Goal: Information Seeking & Learning: Learn about a topic

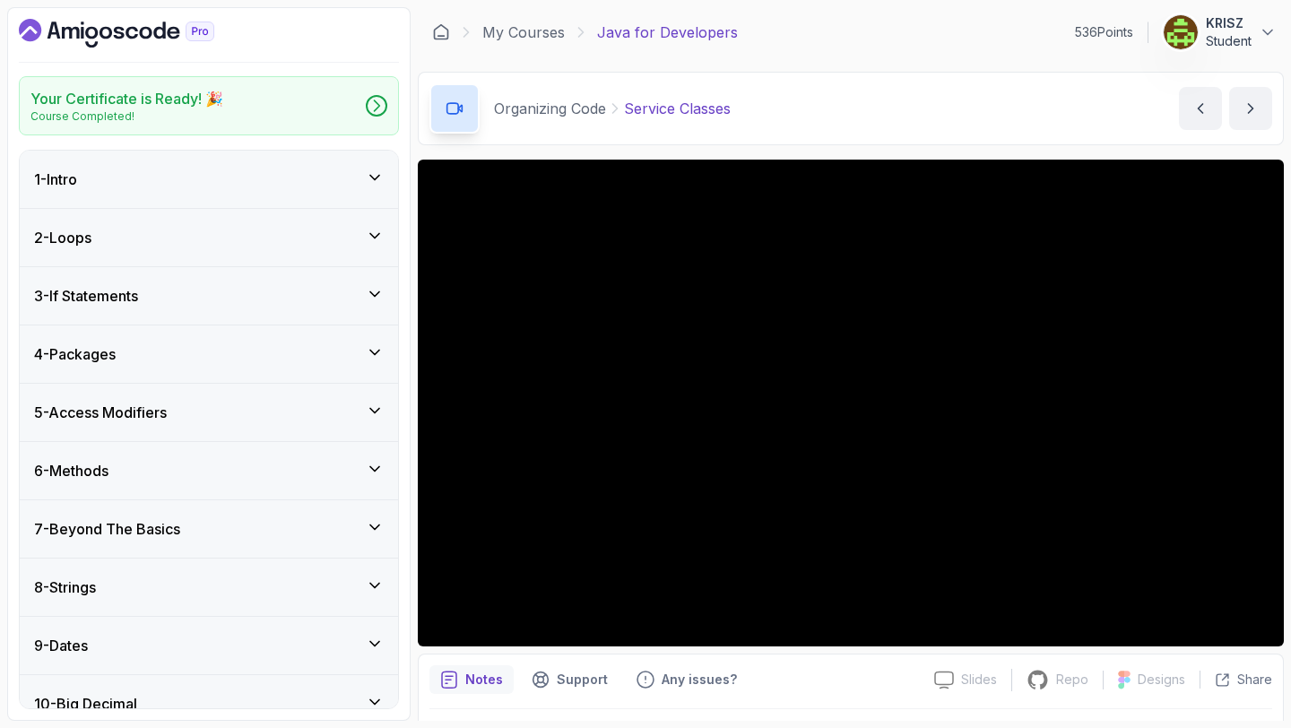
scroll to position [1017, 0]
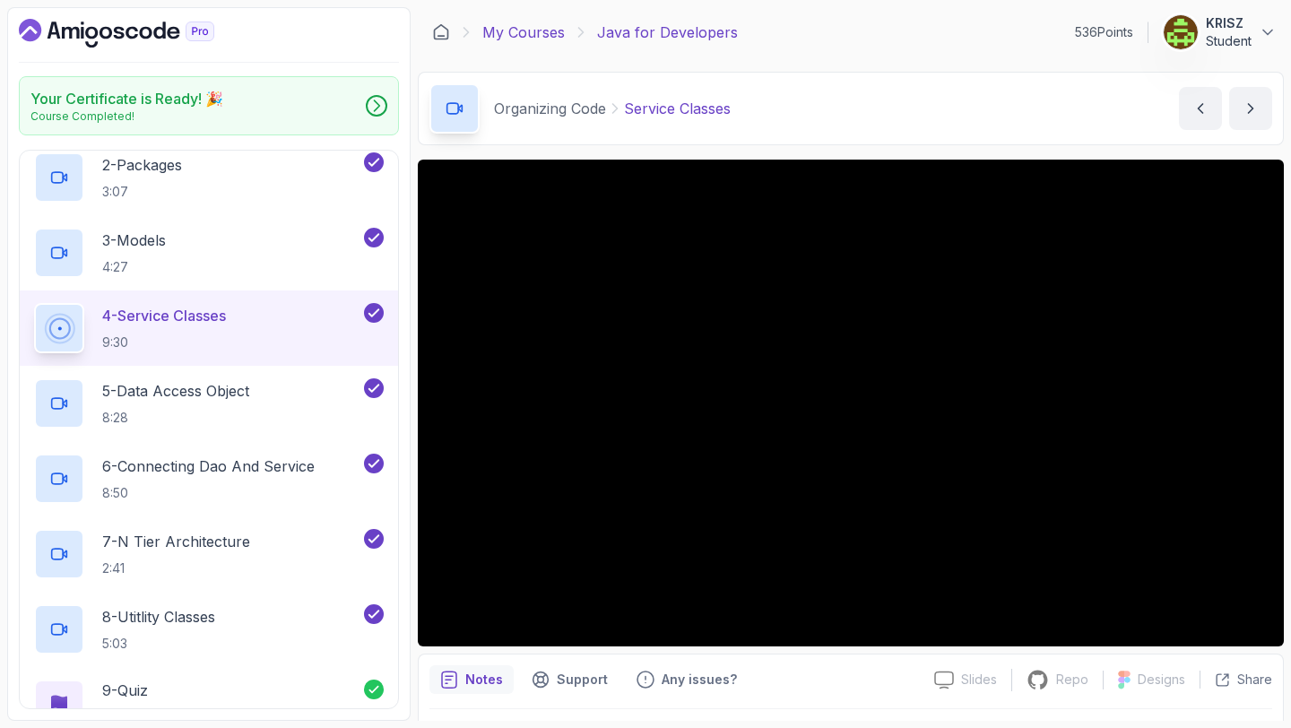
click at [559, 38] on link "My Courses" at bounding box center [523, 33] width 82 height 22
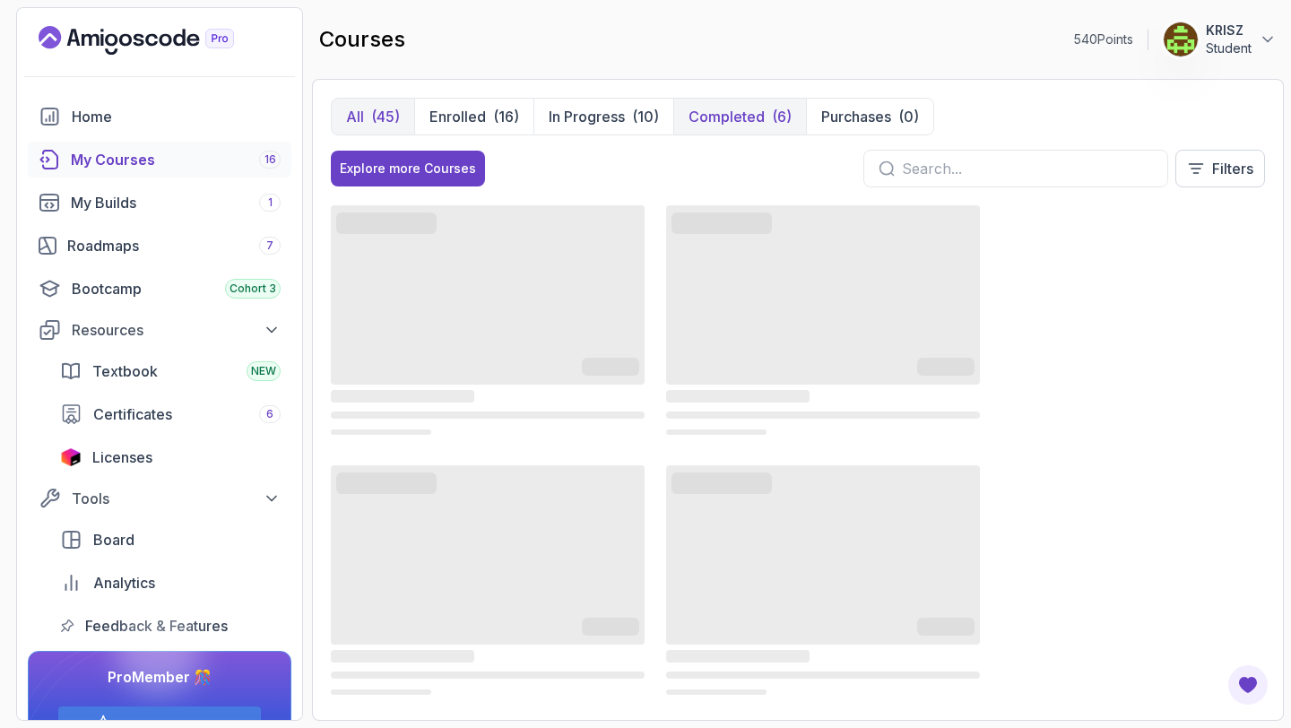
click at [732, 130] on button "Completed (6)" at bounding box center [739, 117] width 133 height 36
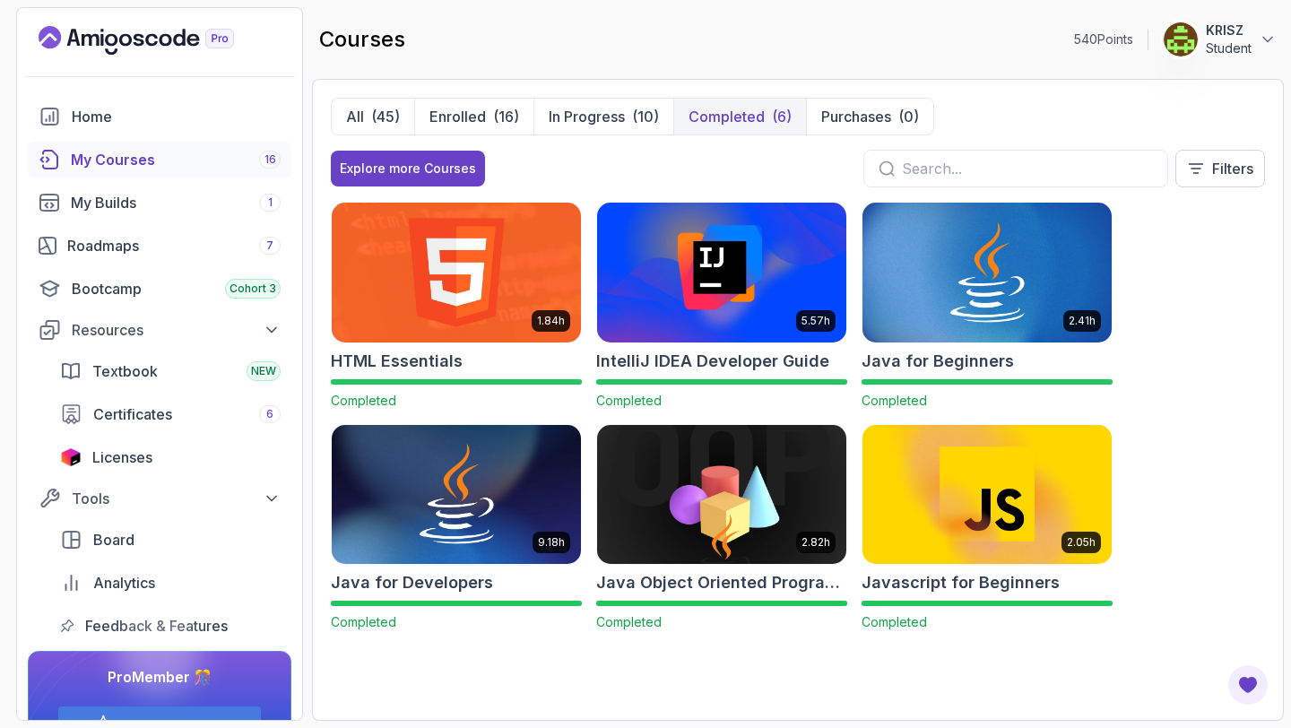
click at [682, 495] on img at bounding box center [722, 494] width 262 height 146
